Goal: Task Accomplishment & Management: Manage account settings

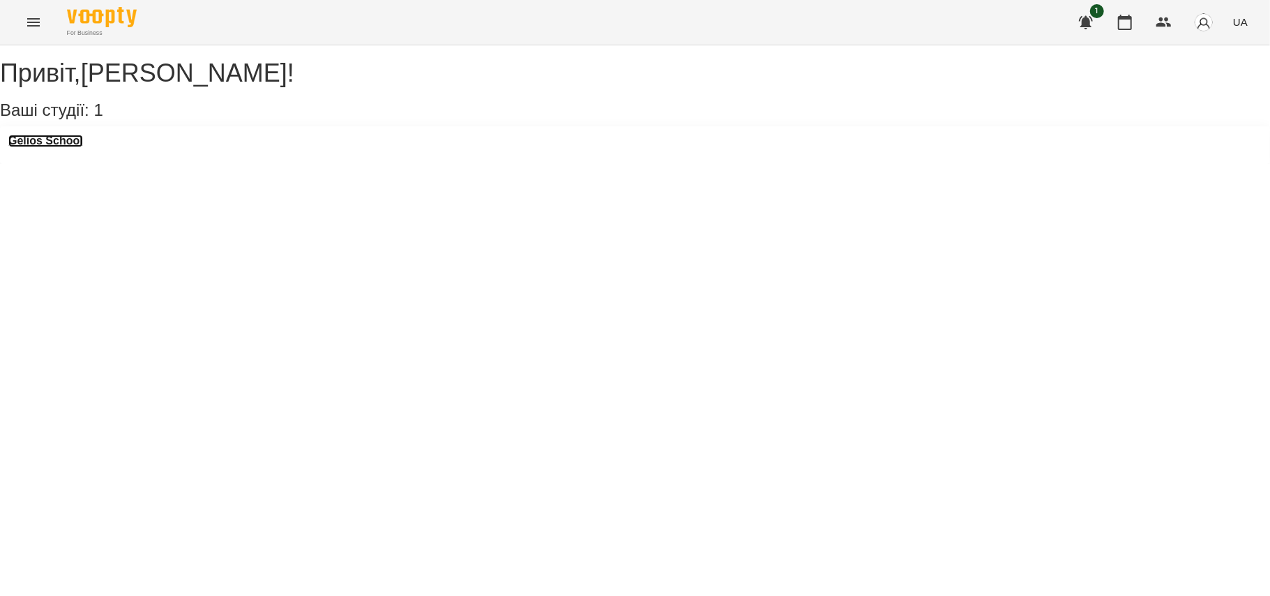
click at [83, 147] on h3 "Gelios School" at bounding box center [45, 141] width 75 height 13
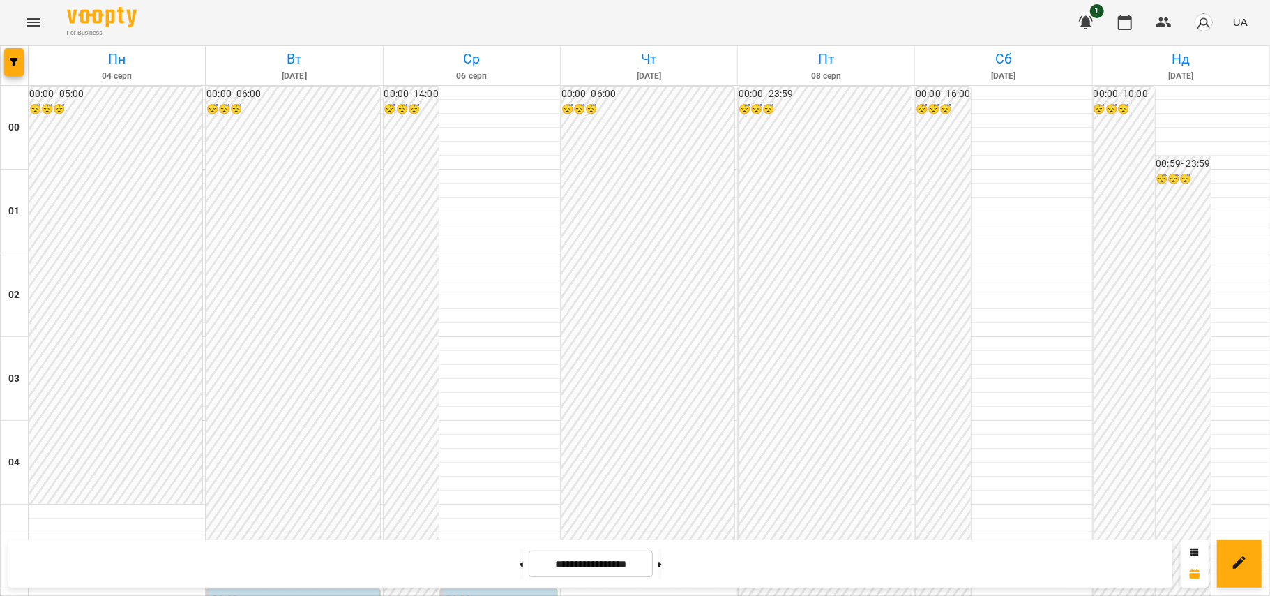
scroll to position [752, 0]
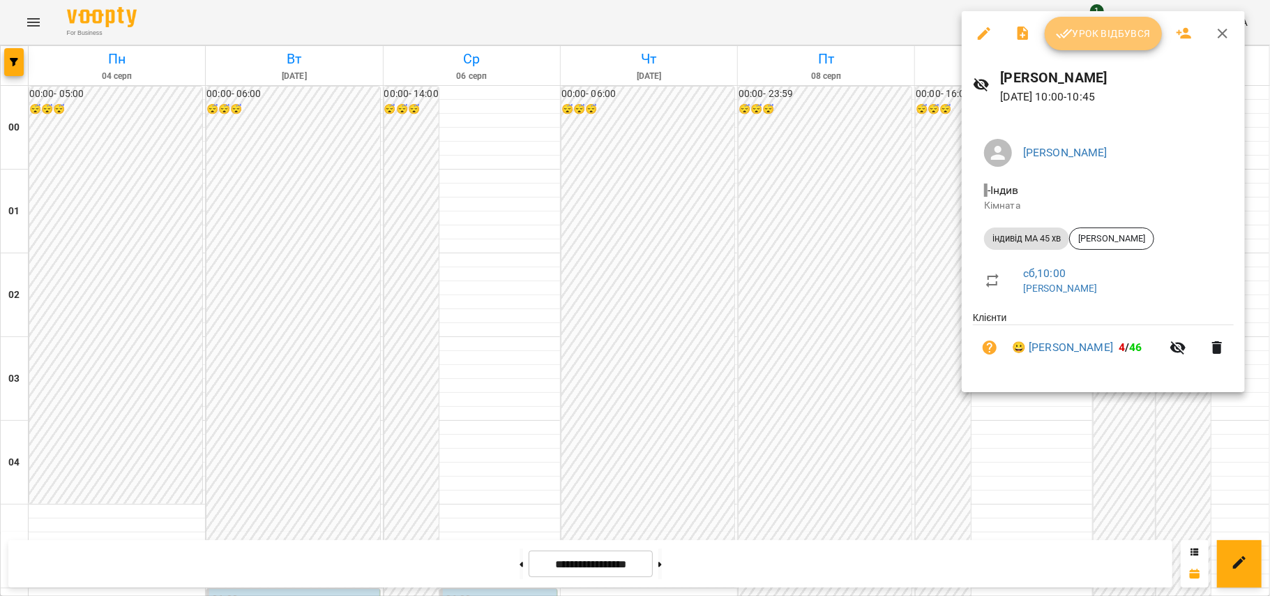
click at [1089, 28] on span "Урок відбувся" at bounding box center [1103, 33] width 95 height 17
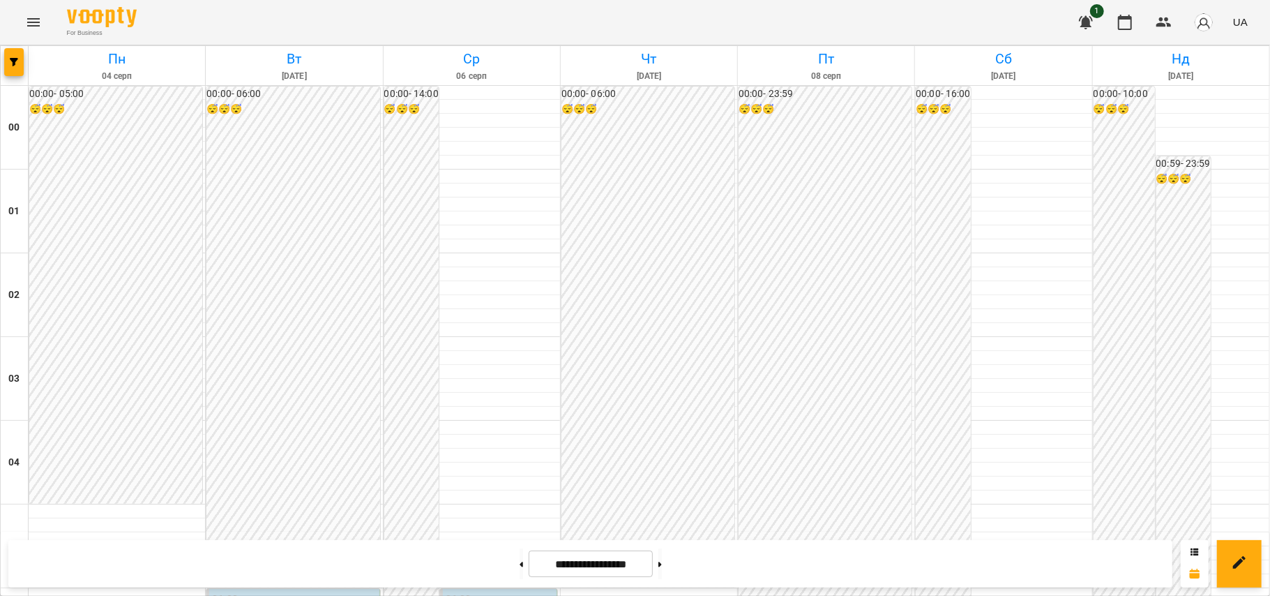
scroll to position [1477, 0]
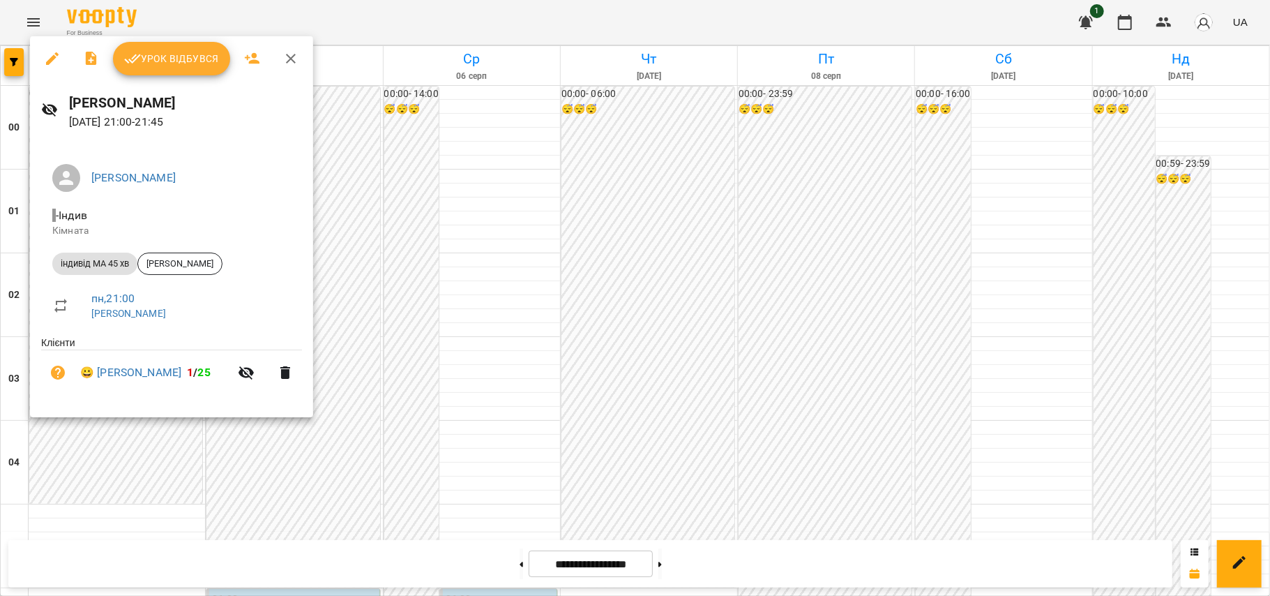
click at [160, 47] on button "Урок відбувся" at bounding box center [171, 58] width 117 height 33
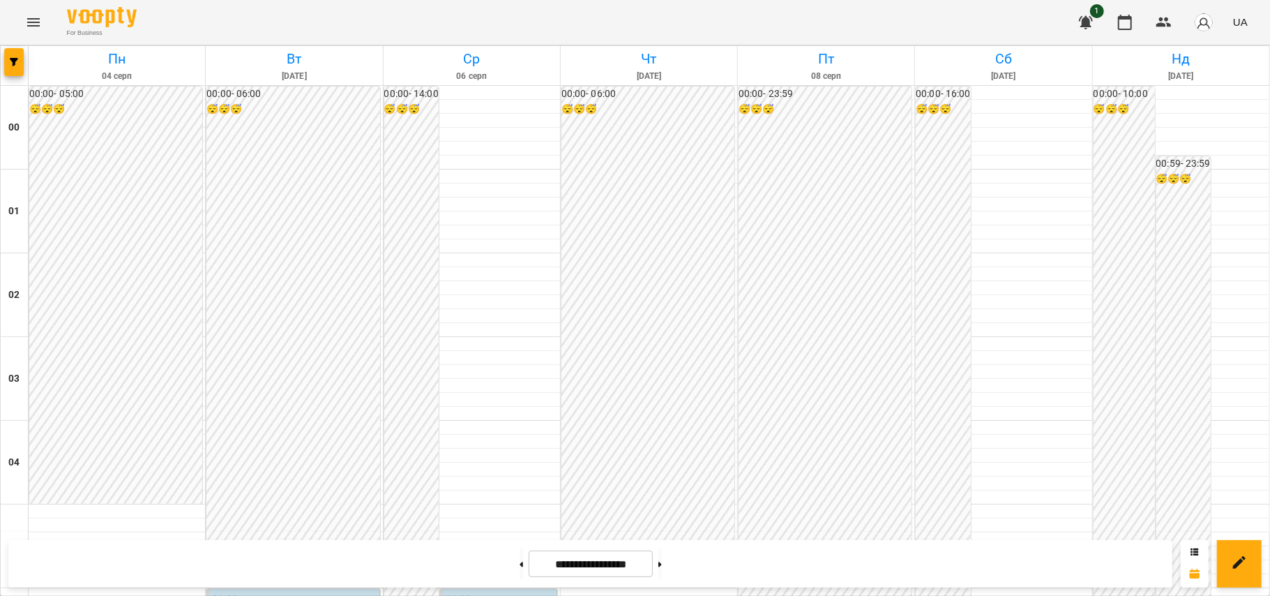
scroll to position [787, 0]
click at [662, 569] on button at bounding box center [659, 563] width 3 height 31
type input "**********"
click at [34, 23] on icon "Menu" at bounding box center [33, 22] width 17 height 17
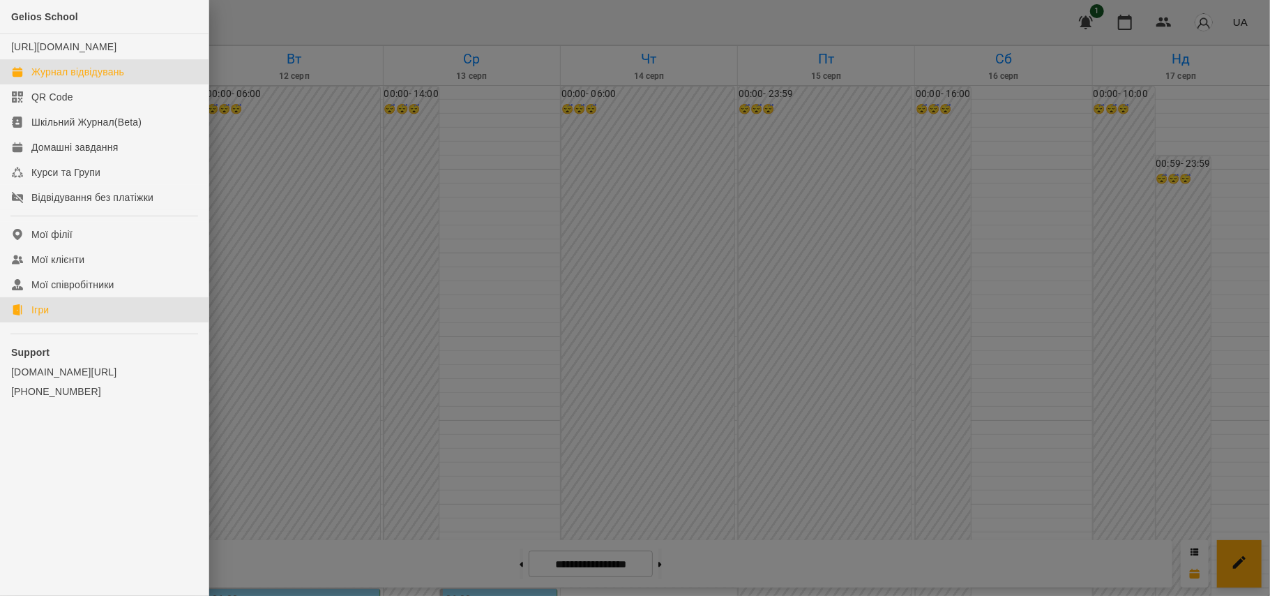
click at [45, 322] on link "Ігри" at bounding box center [104, 309] width 208 height 25
